Goal: Check status: Check status

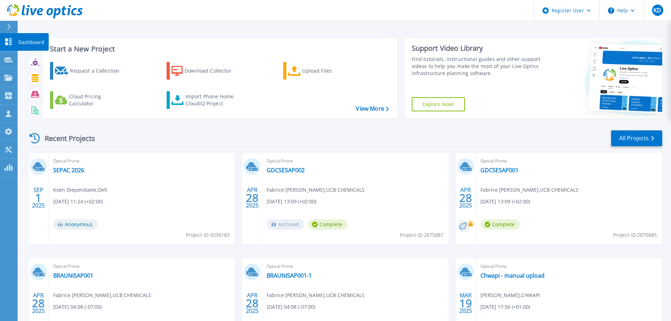
click at [12, 42] on icon at bounding box center [8, 41] width 8 height 7
click at [69, 171] on link "SEPAC 2026" at bounding box center [68, 169] width 31 height 7
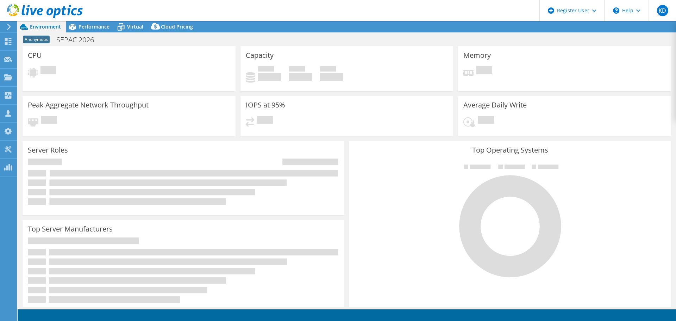
select select "EUFrankfurt"
select select "EUR"
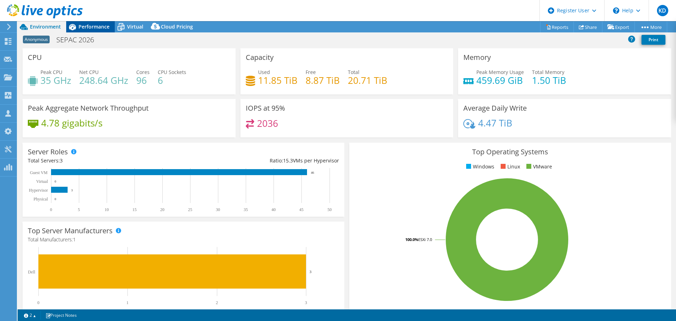
click at [103, 27] on span "Performance" at bounding box center [93, 26] width 31 height 7
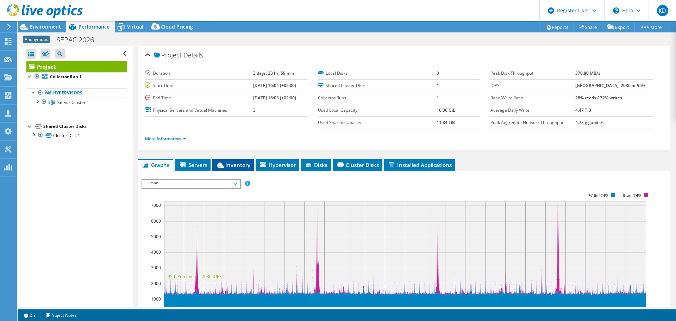
click at [239, 163] on span "Inventory" at bounding box center [233, 164] width 34 height 7
